Goal: Transaction & Acquisition: Purchase product/service

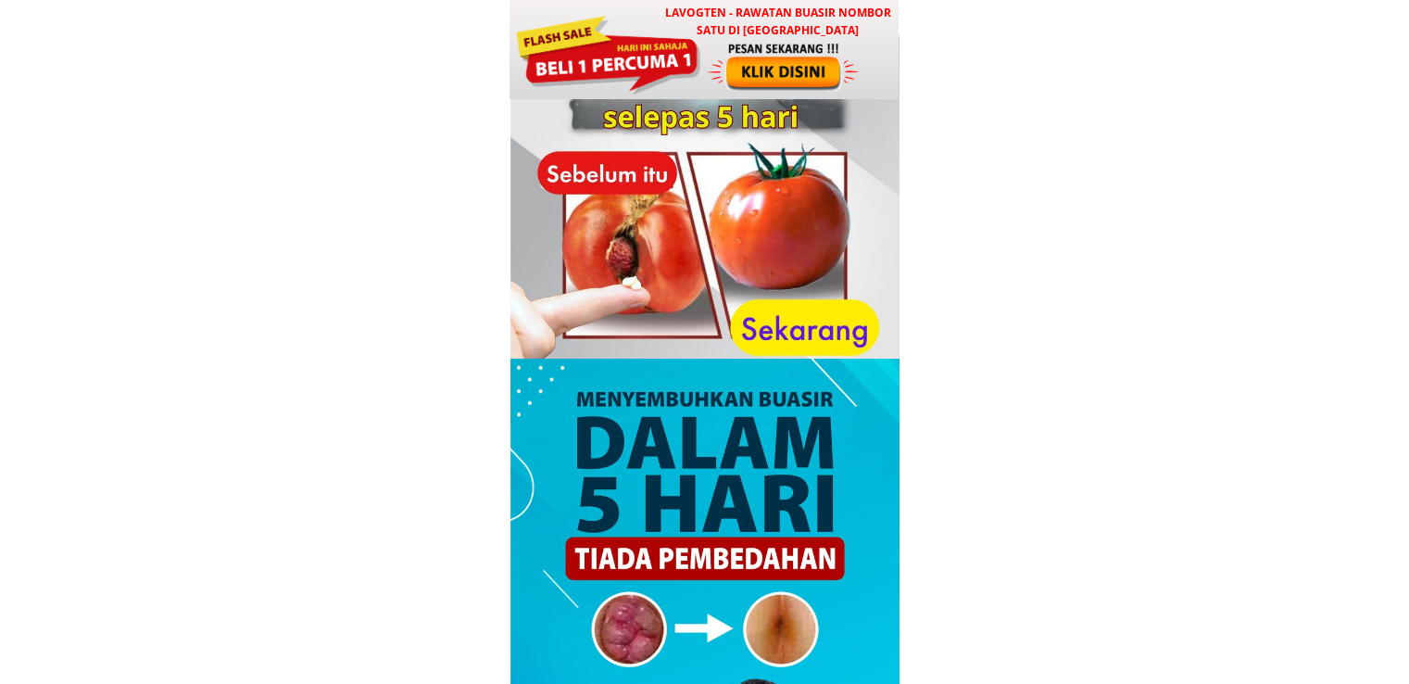
click at [675, 44] on div at bounding box center [607, 52] width 187 height 83
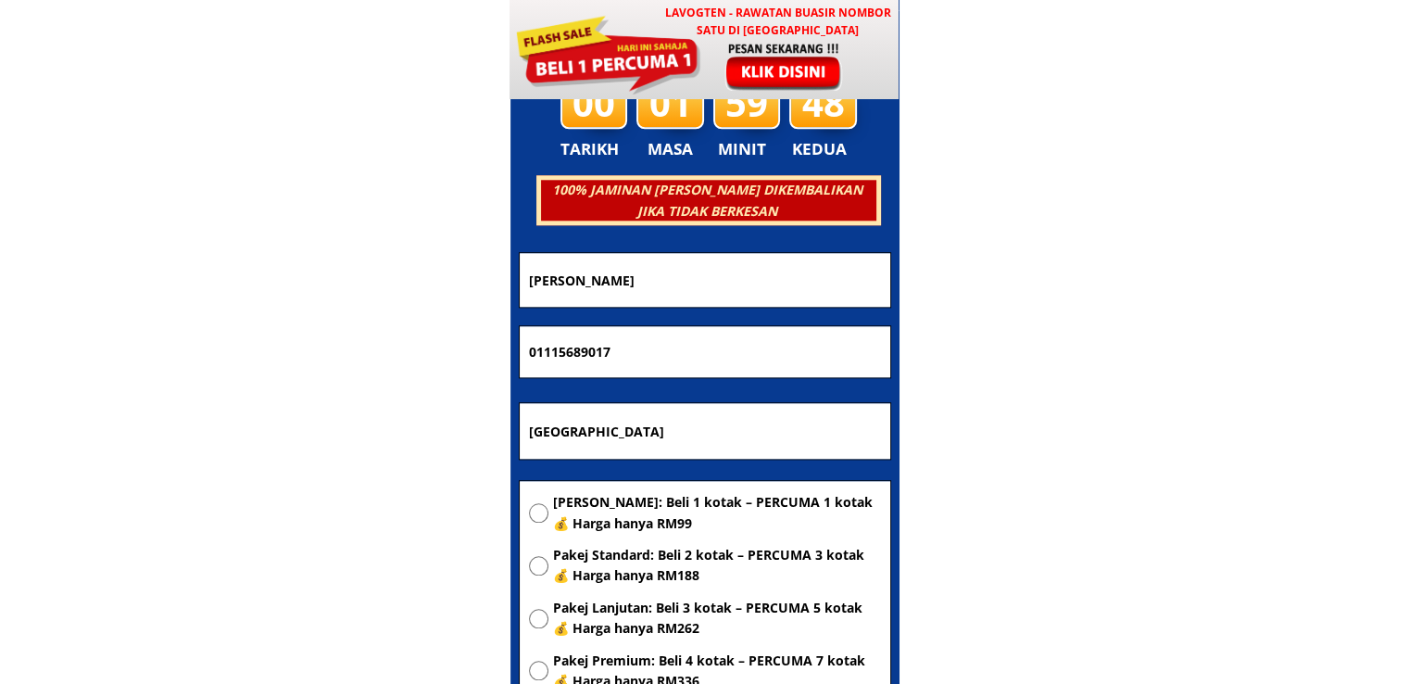
scroll to position [8933, 0]
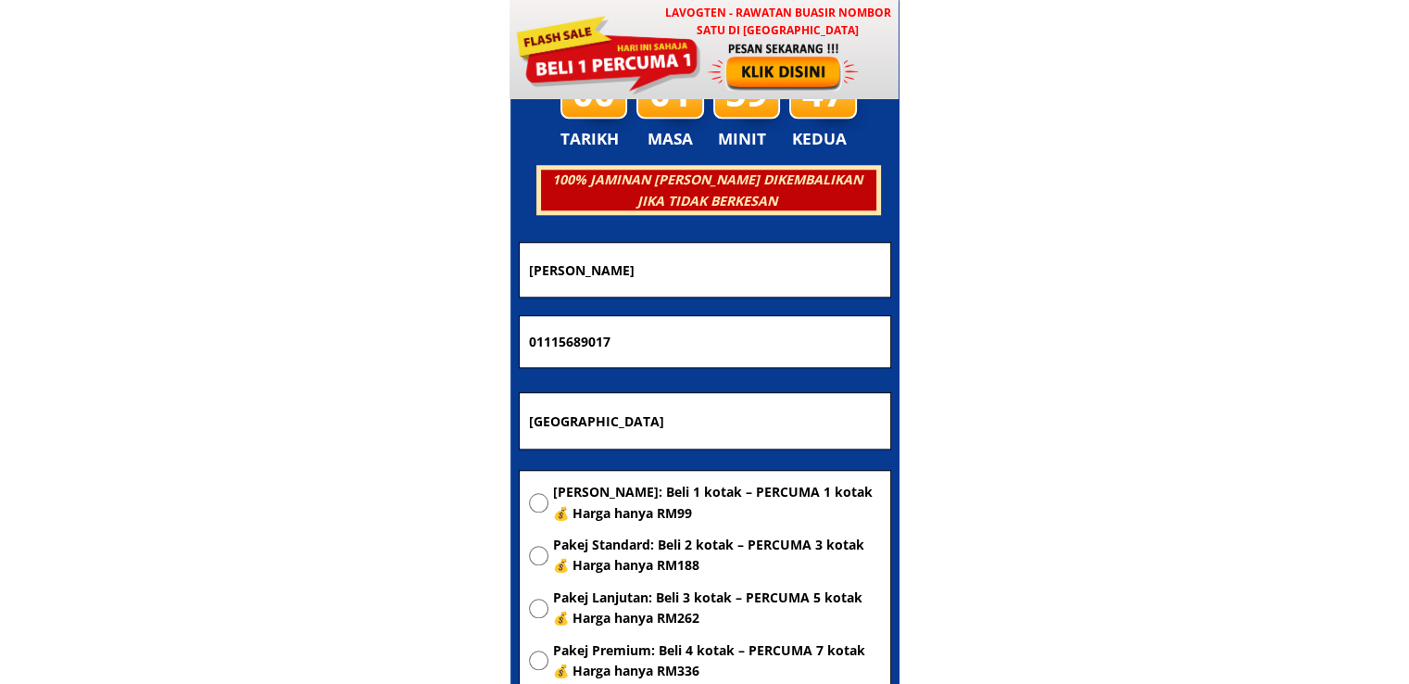
drag, startPoint x: 719, startPoint y: 415, endPoint x: 223, endPoint y: 413, distance: 495.7
click at [228, 413] on body "LAVOGTEN - Rawatan Buasir Nombor Satu di [GEOGRAPHIC_DATA] Dengarkan pengalaman…" at bounding box center [704, 531] width 1409 height 18929
paste input "[STREET_ADDRESS]"
type input "[STREET_ADDRESS]"
drag, startPoint x: 437, startPoint y: 338, endPoint x: 226, endPoint y: 336, distance: 211.2
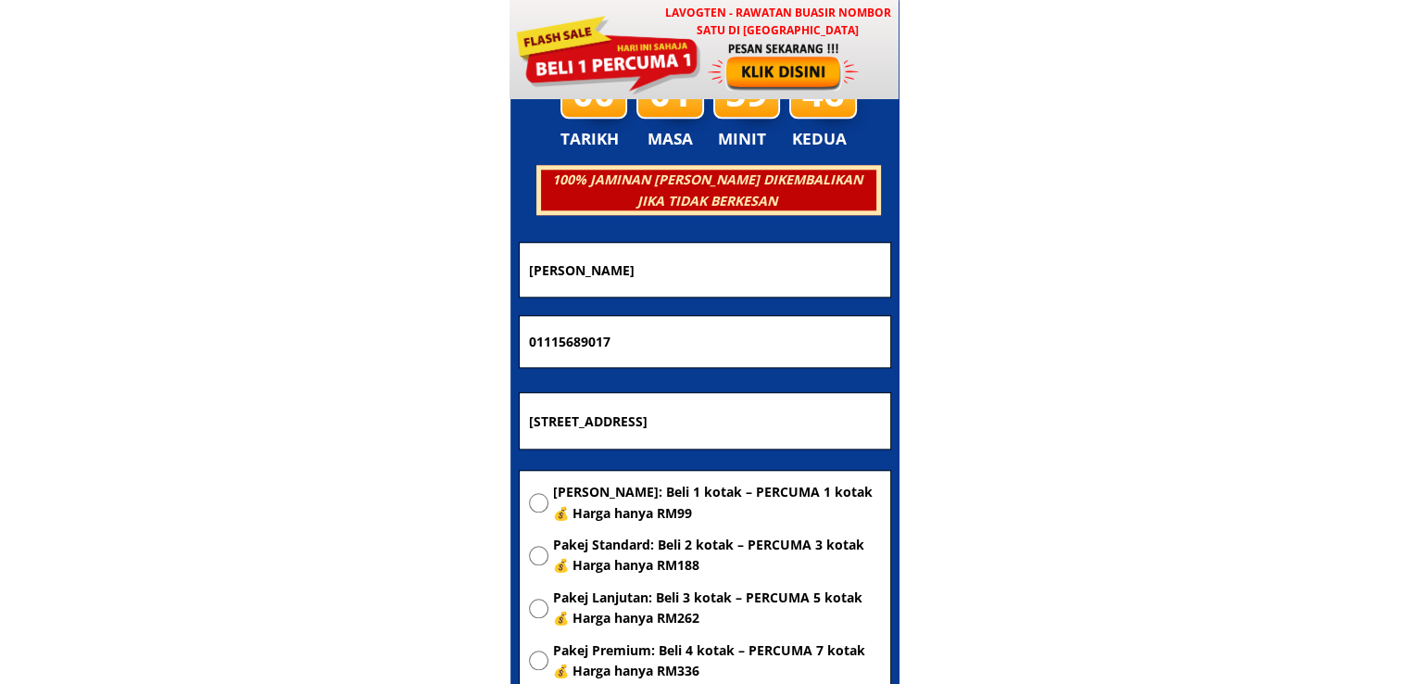
click at [227, 337] on body "LAVOGTEN - Rawatan Buasir Nombor Satu di [GEOGRAPHIC_DATA] Dengarkan pengalaman…" at bounding box center [704, 531] width 1409 height 18929
paste input "199246524"
type input "199246524"
drag, startPoint x: 641, startPoint y: 280, endPoint x: 350, endPoint y: 265, distance: 291.3
click at [356, 265] on body "LAVOGTEN - Rawatan Buasir Nombor Satu di [GEOGRAPHIC_DATA] Dengarkan pengalaman…" at bounding box center [704, 531] width 1409 height 18929
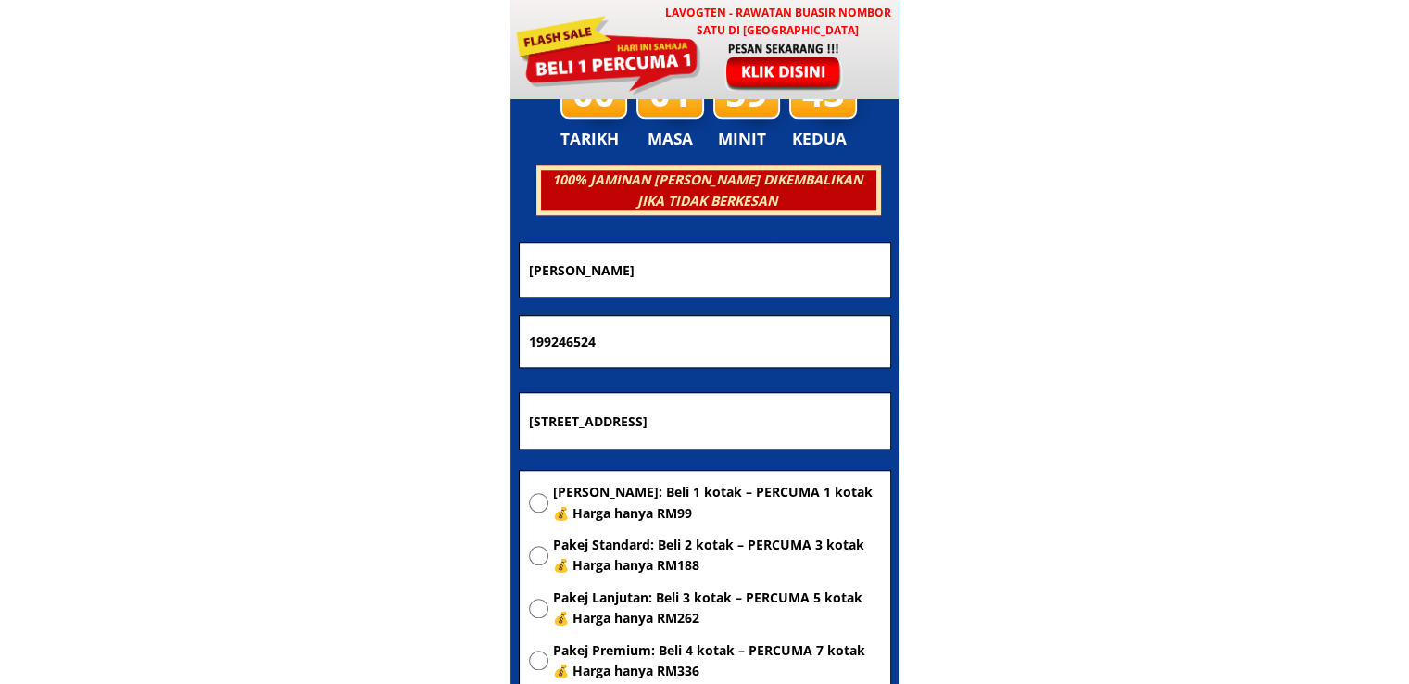
paste input "[PERSON_NAME]"
type input "[PERSON_NAME]"
click at [602, 498] on span "[PERSON_NAME]: Beli 1 kotak – PERCUMA 1 kotak 💰 Harga hanya RM99" at bounding box center [717, 503] width 328 height 42
radio input "true"
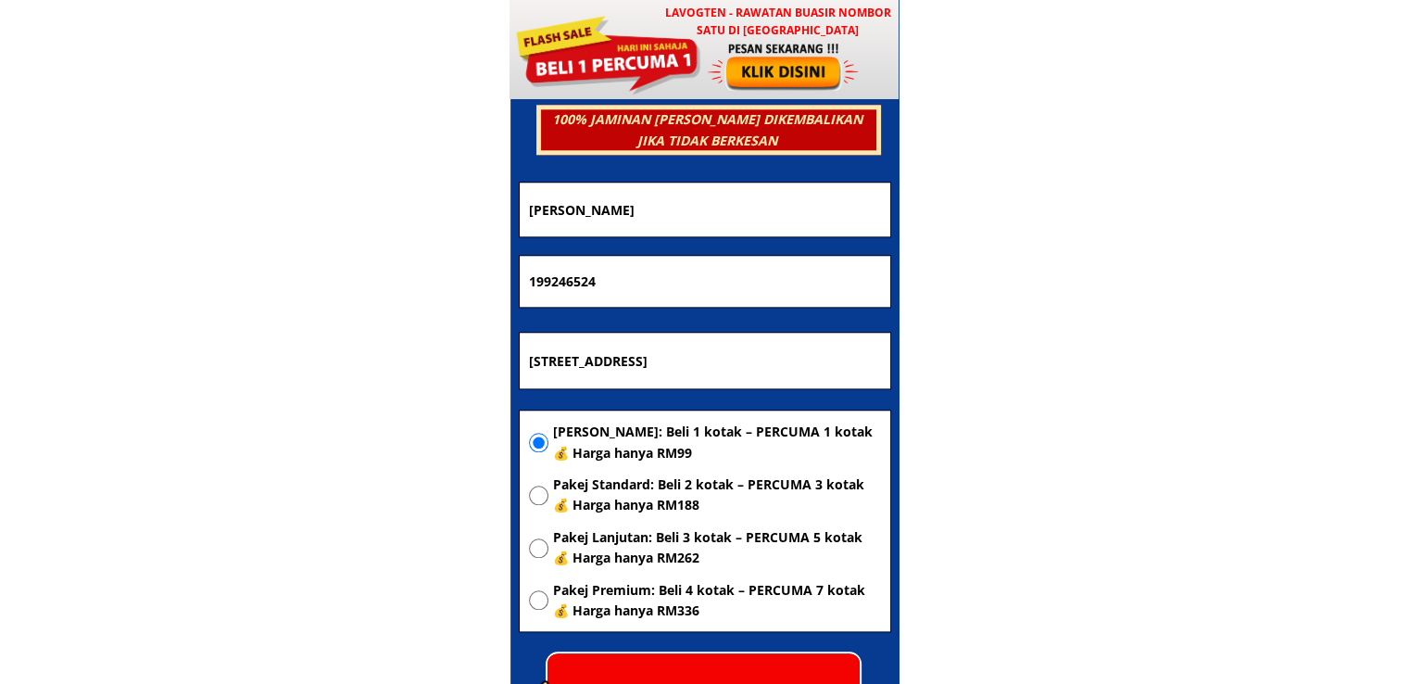
scroll to position [9026, 0]
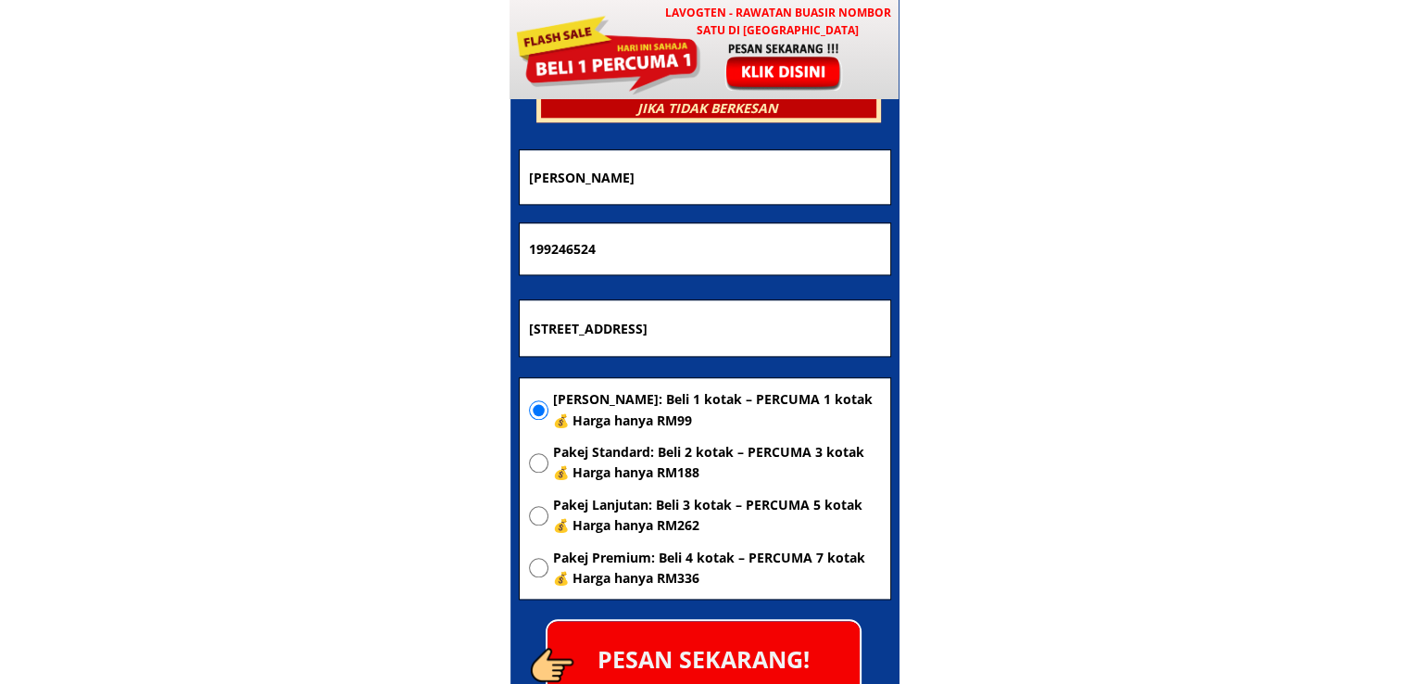
click at [753, 638] on p "PESAN SEKARANG!" at bounding box center [704, 658] width 312 height 75
